Goal: Find specific page/section: Find specific page/section

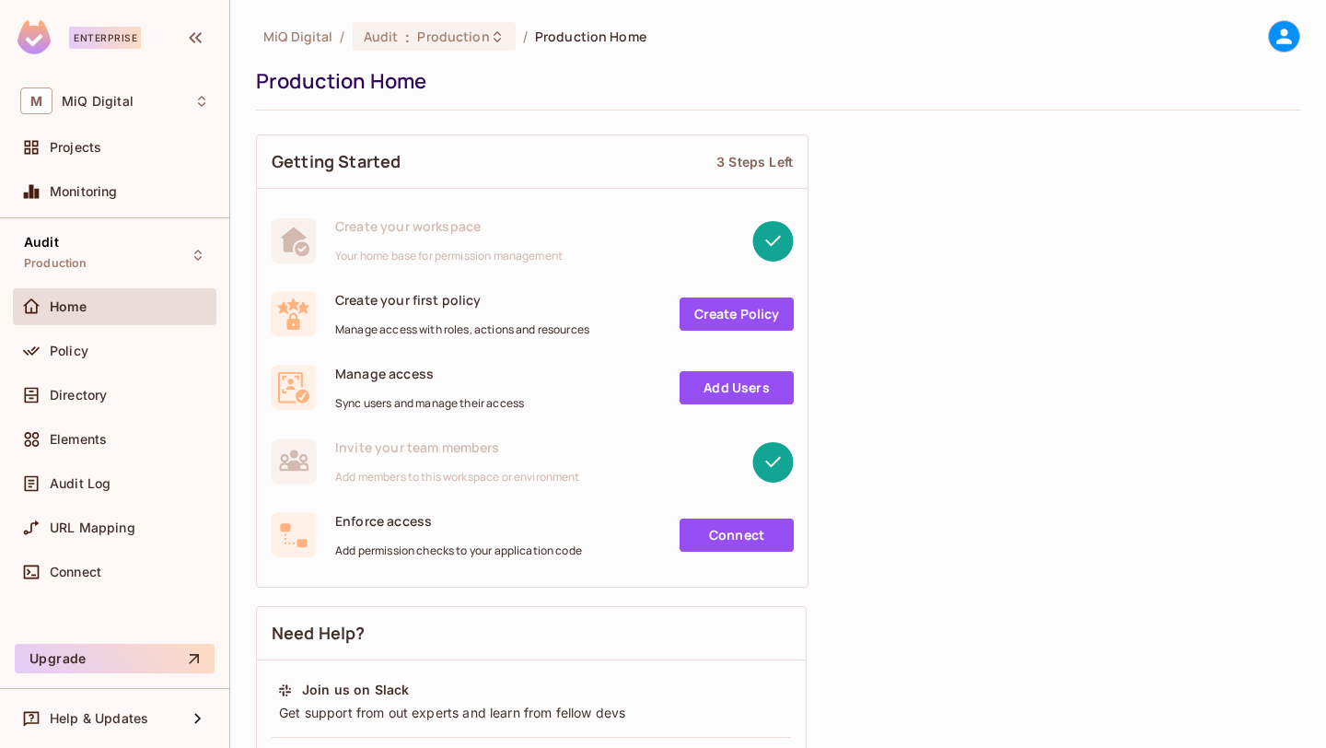
click at [155, 316] on div "Home" at bounding box center [114, 307] width 189 height 22
click at [125, 156] on div "Projects" at bounding box center [114, 147] width 189 height 22
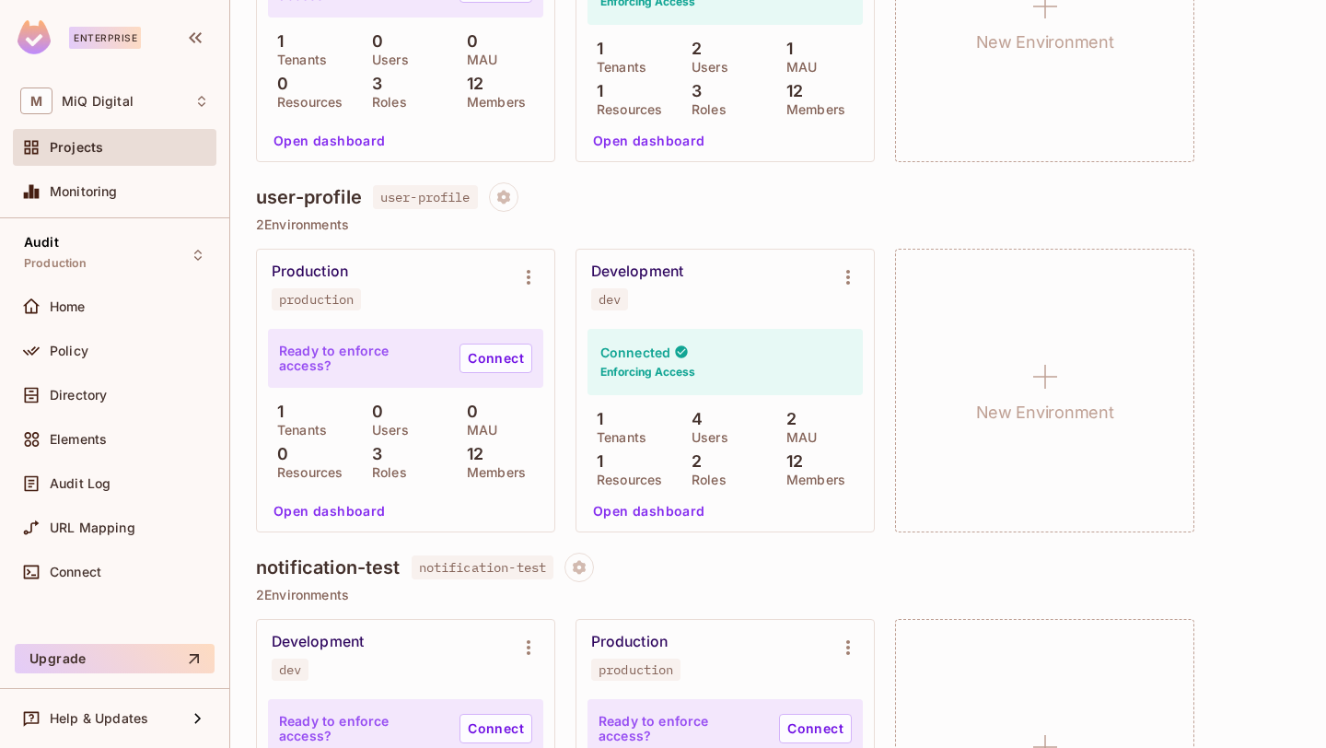
scroll to position [751, 0]
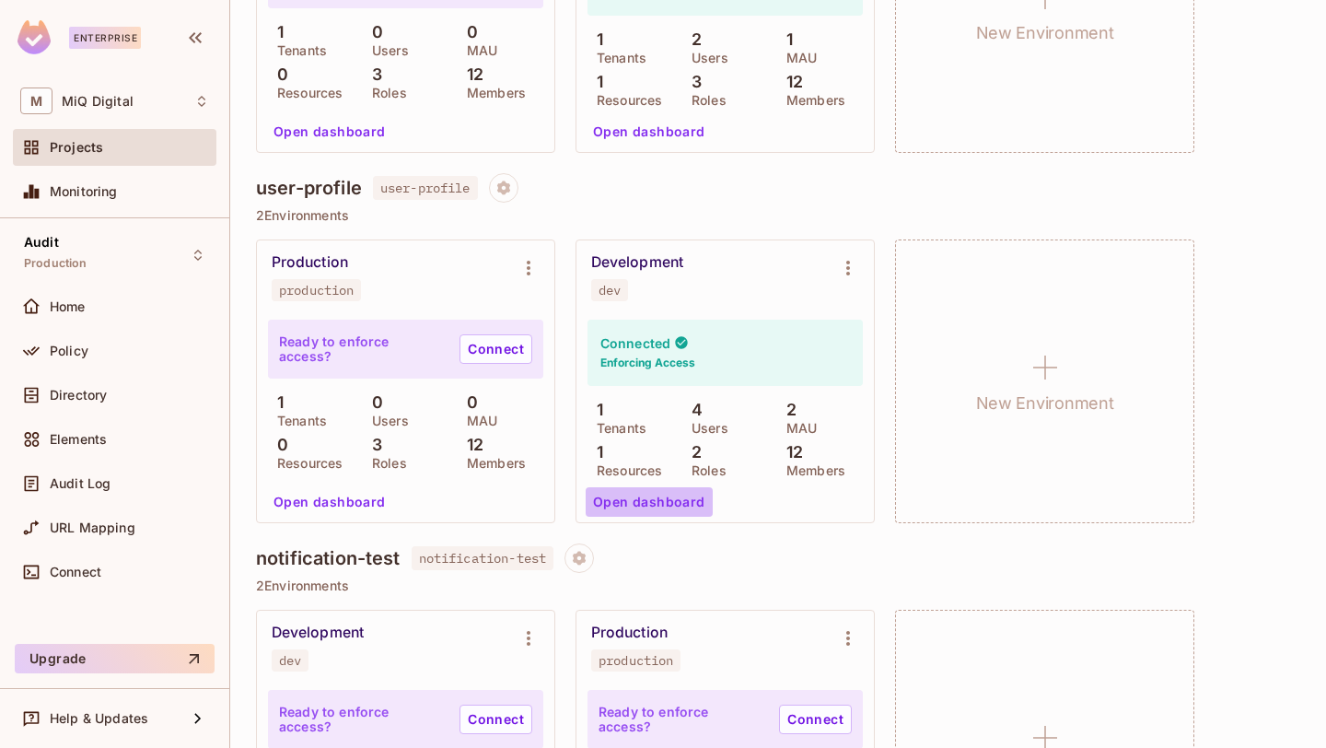
click at [680, 495] on button "Open dashboard" at bounding box center [649, 501] width 127 height 29
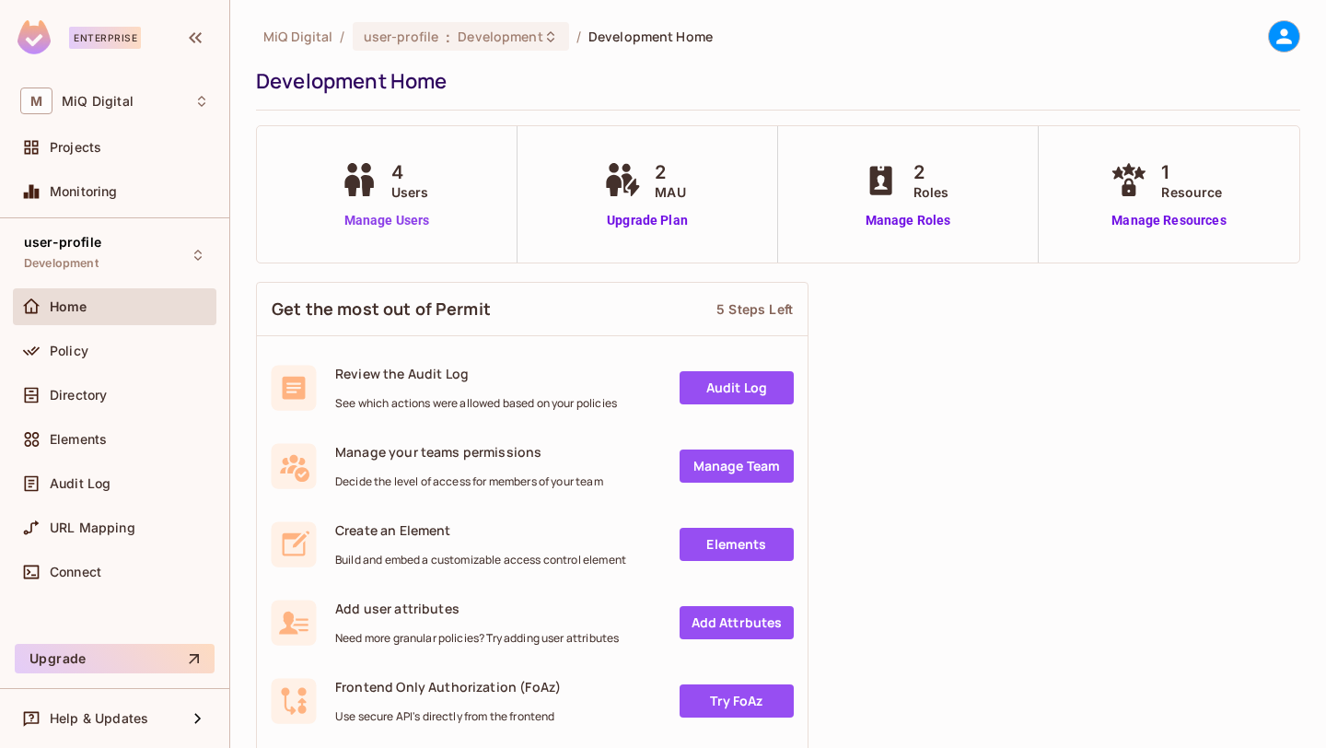
click at [417, 218] on link "Manage Users" at bounding box center [387, 220] width 102 height 19
